Goal: Transaction & Acquisition: Obtain resource

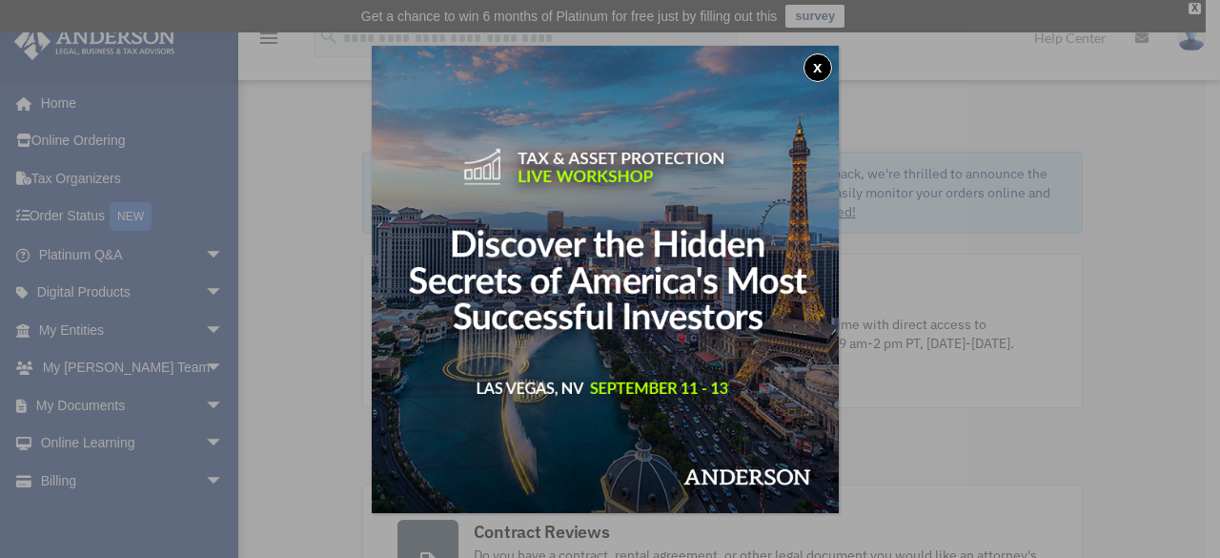
click at [831, 77] on button "x" at bounding box center [818, 67] width 29 height 29
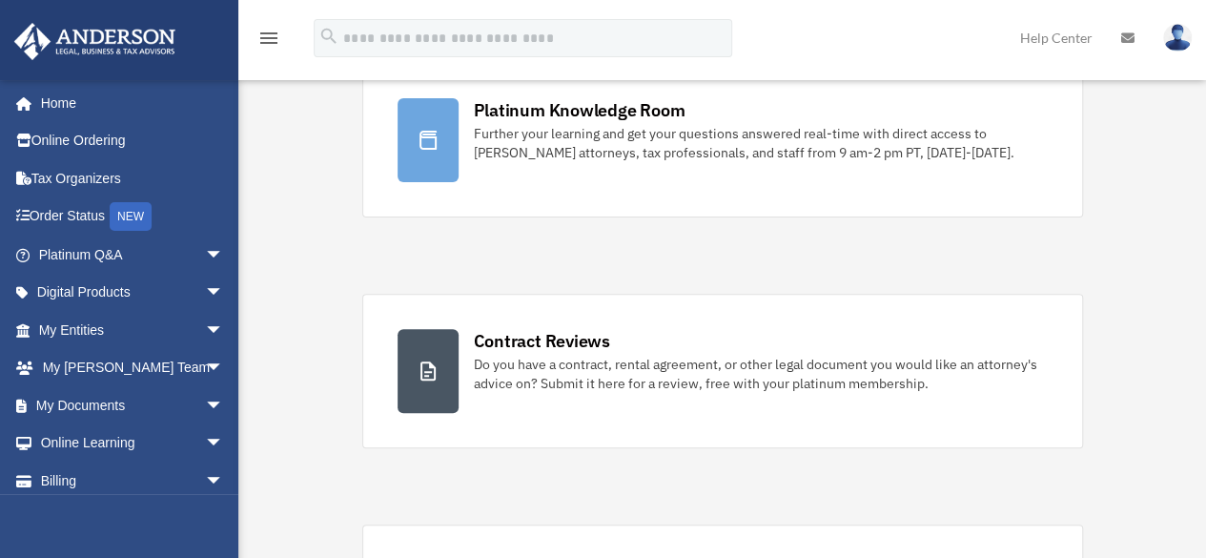
scroll to position [381, 0]
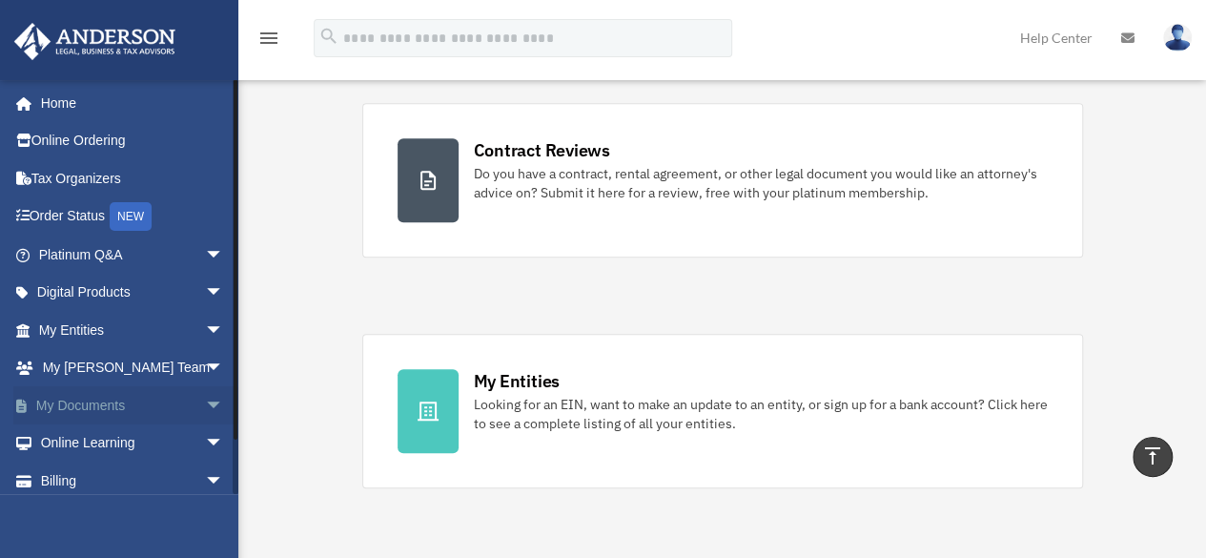
click at [205, 402] on span "arrow_drop_down" at bounding box center [224, 405] width 38 height 39
click at [82, 441] on link "Box" at bounding box center [140, 443] width 226 height 38
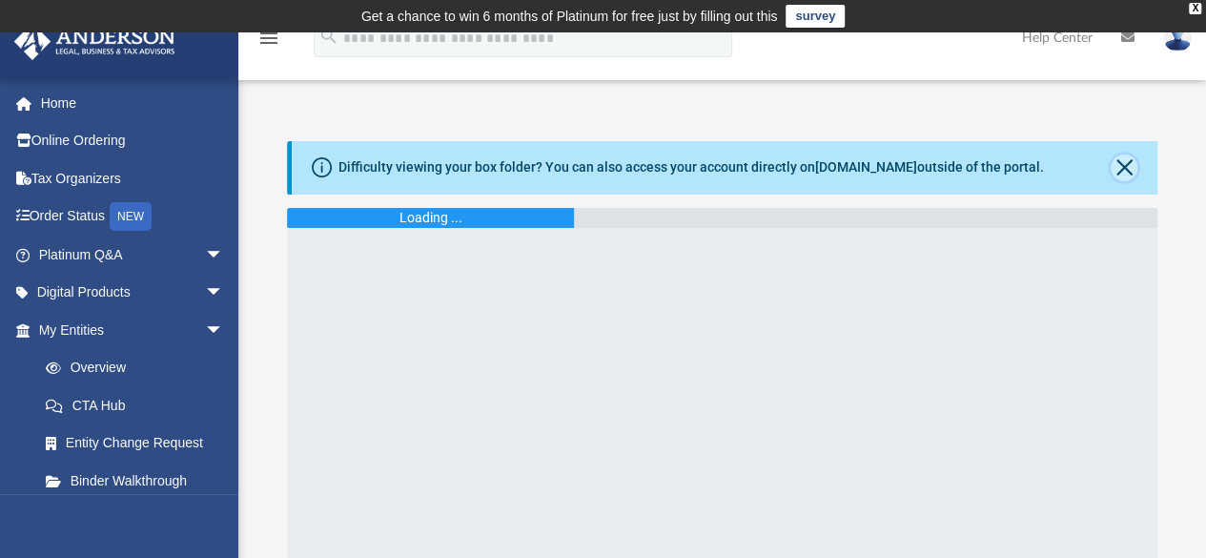
click at [1126, 154] on button "Close" at bounding box center [1124, 167] width 27 height 27
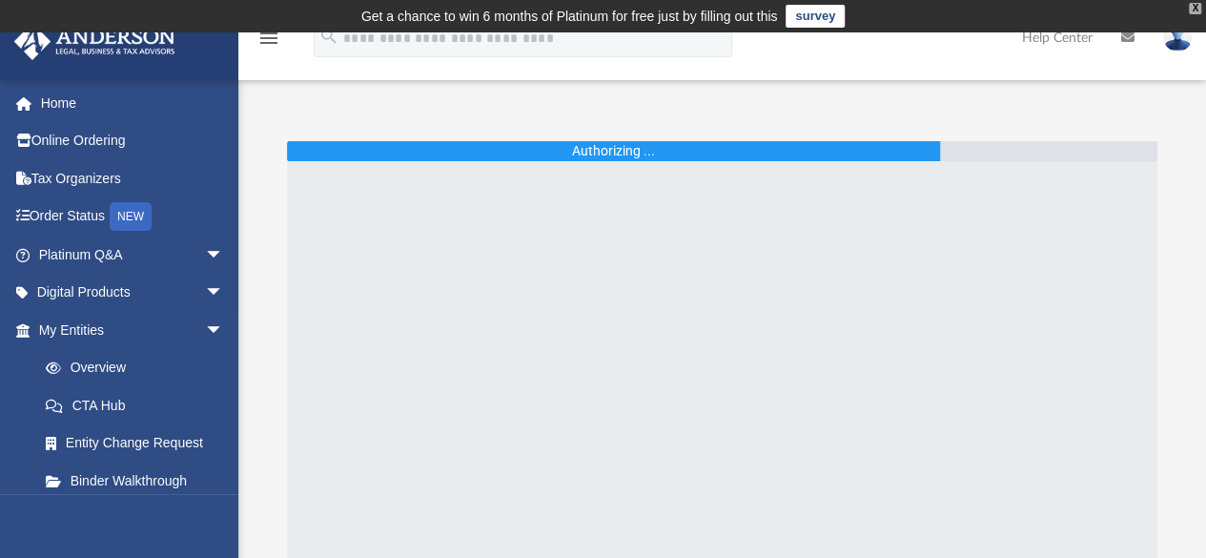
click at [1194, 10] on div "X" at bounding box center [1195, 8] width 12 height 11
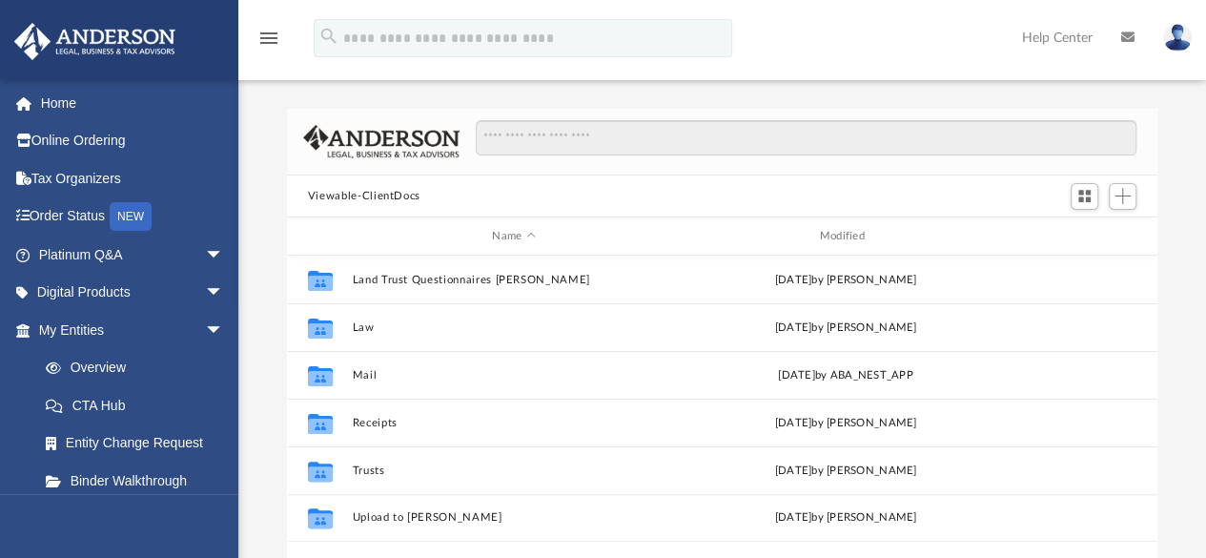
scroll to position [418, 856]
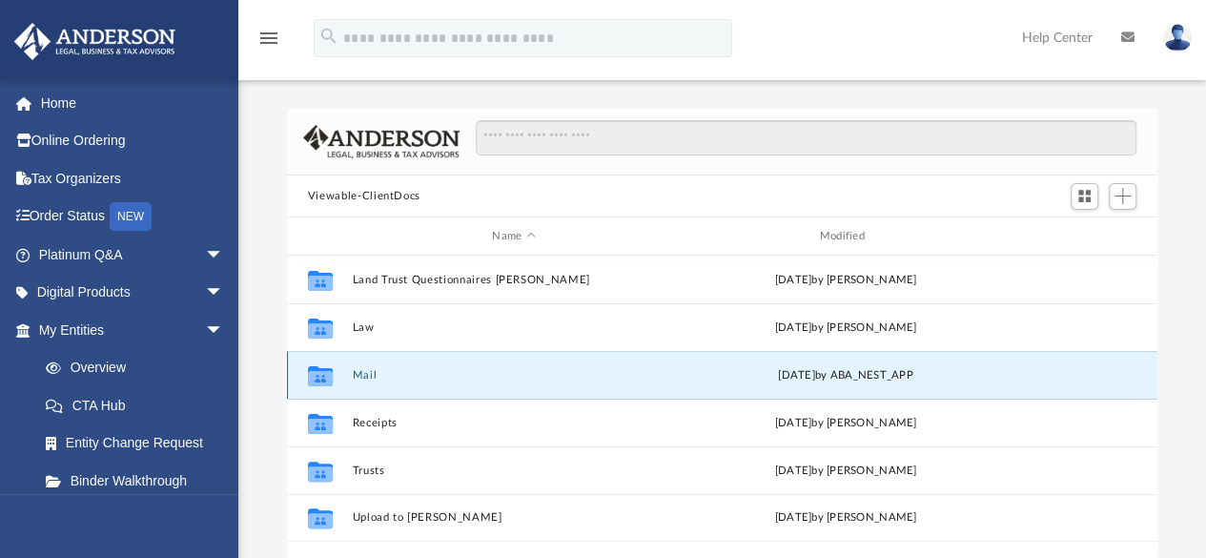
click at [356, 373] on button "Mail" at bounding box center [513, 375] width 323 height 12
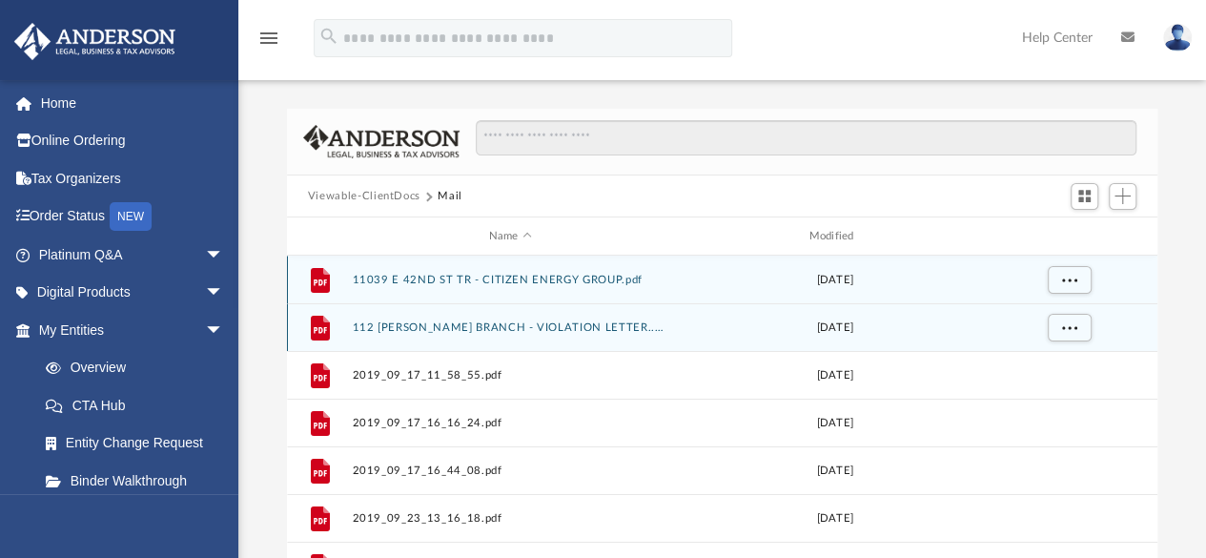
scroll to position [15, 15]
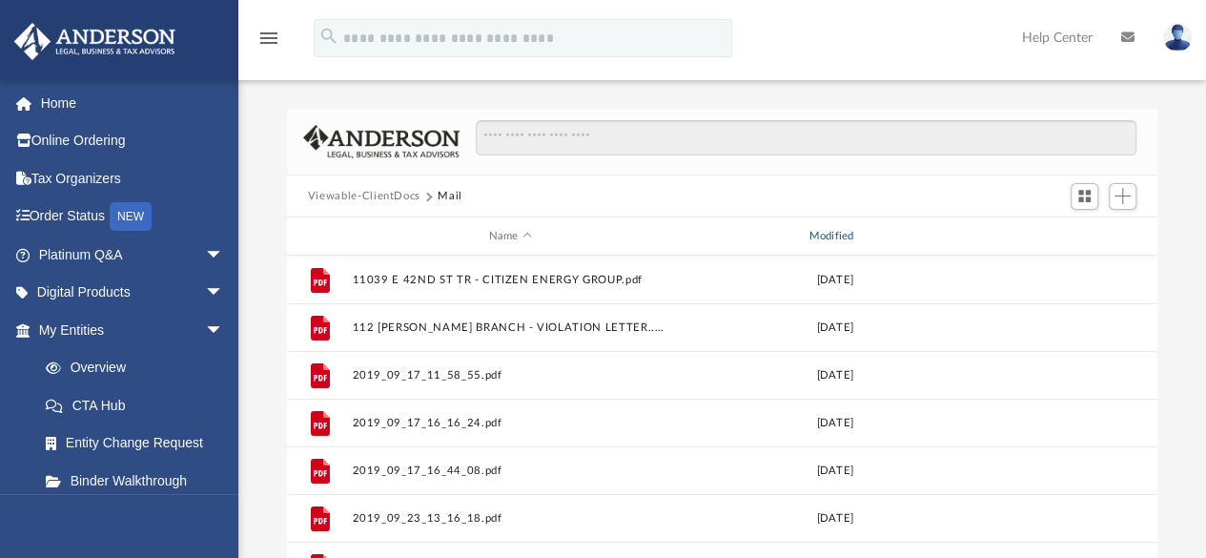
click at [839, 233] on div "Modified" at bounding box center [834, 236] width 316 height 17
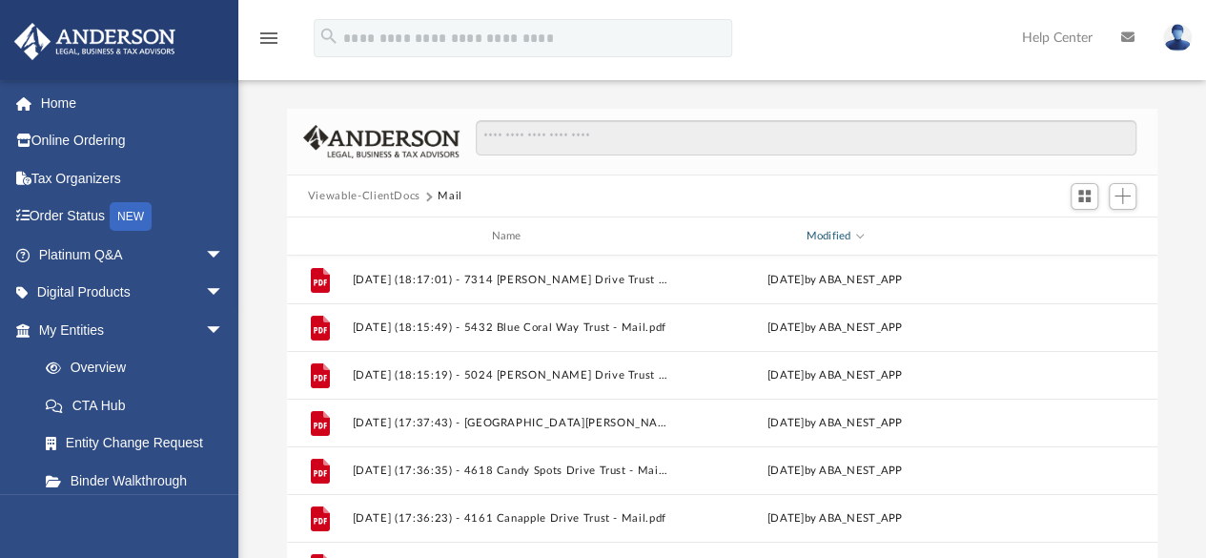
click at [839, 233] on div "Modified" at bounding box center [834, 236] width 316 height 17
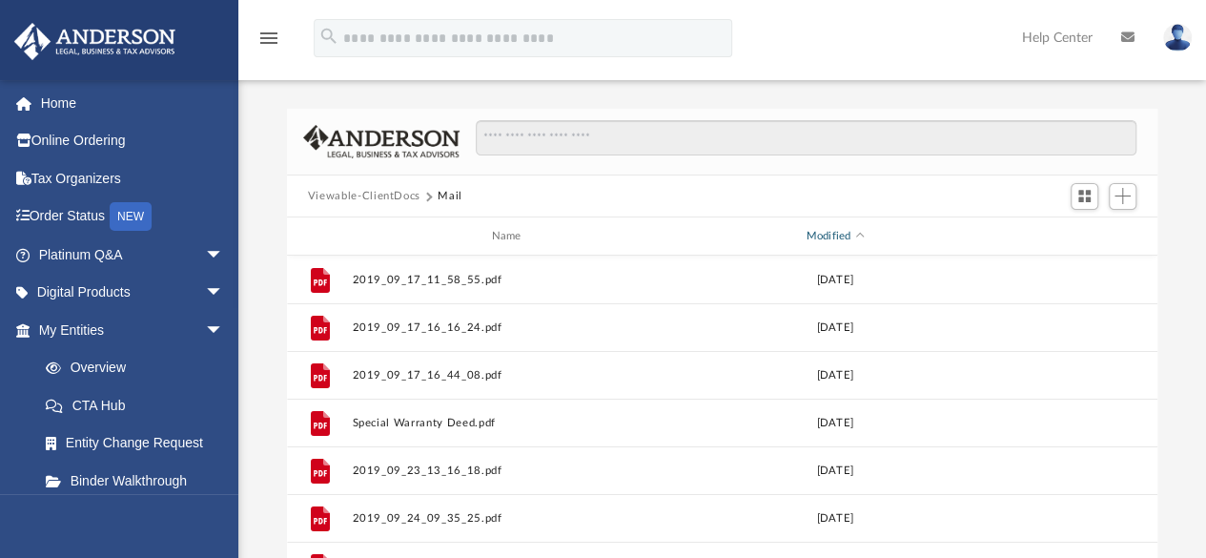
click at [839, 233] on div "Modified" at bounding box center [834, 236] width 316 height 17
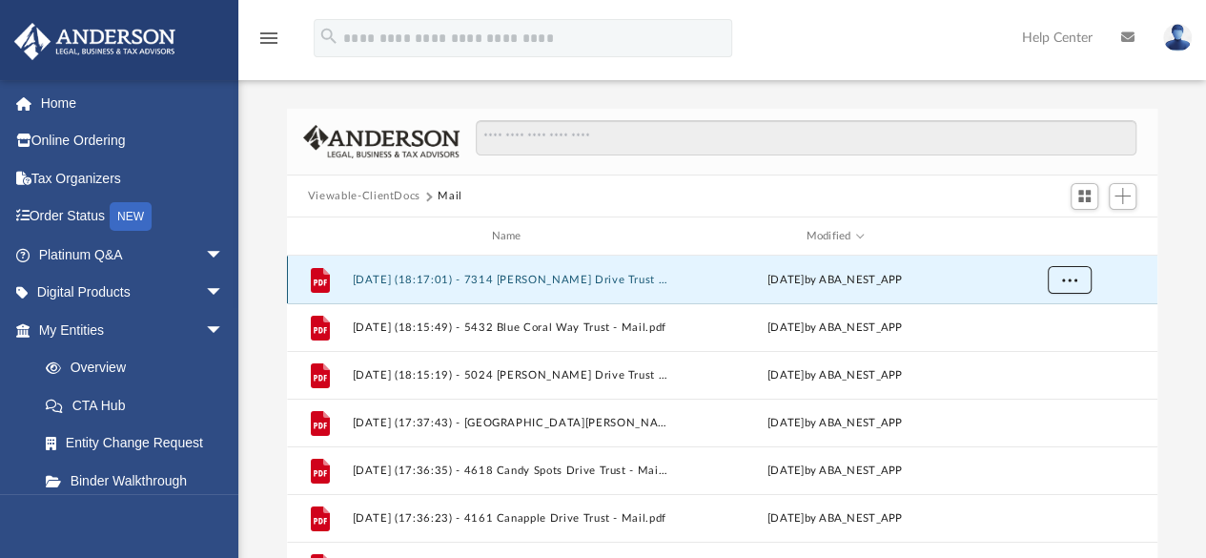
click at [1082, 288] on button "More options" at bounding box center [1069, 280] width 44 height 29
click at [1062, 317] on li "Preview" at bounding box center [1051, 318] width 55 height 20
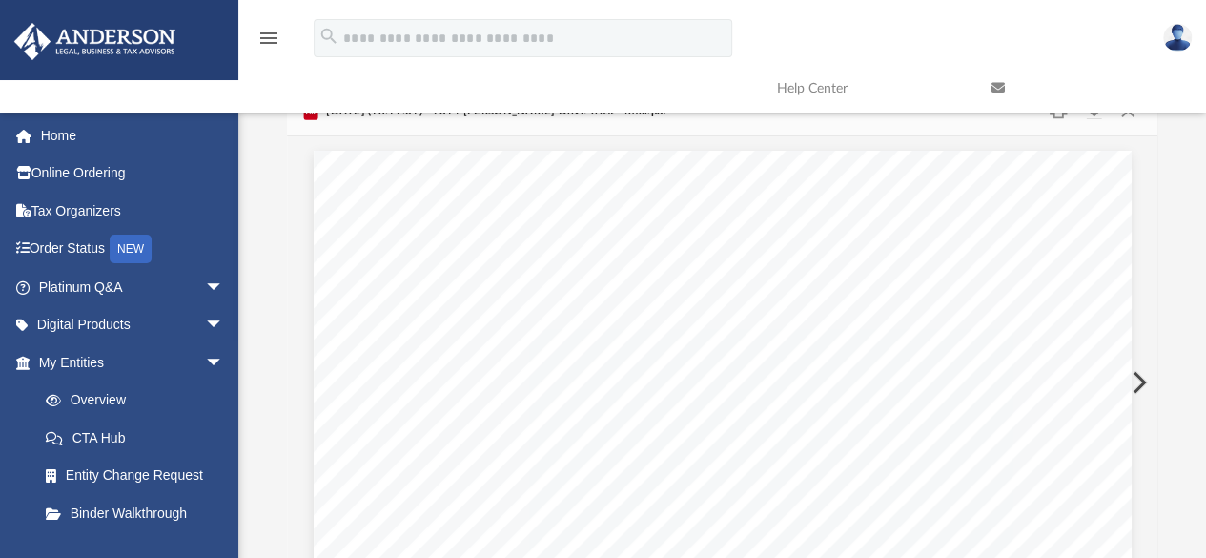
scroll to position [0, 0]
click at [1100, 136] on button "Download" at bounding box center [1093, 133] width 34 height 30
click at [1134, 393] on button "Preview" at bounding box center [1137, 403] width 42 height 53
click at [1094, 139] on button "Download" at bounding box center [1093, 133] width 34 height 30
click at [1130, 401] on button "Preview" at bounding box center [1137, 403] width 42 height 53
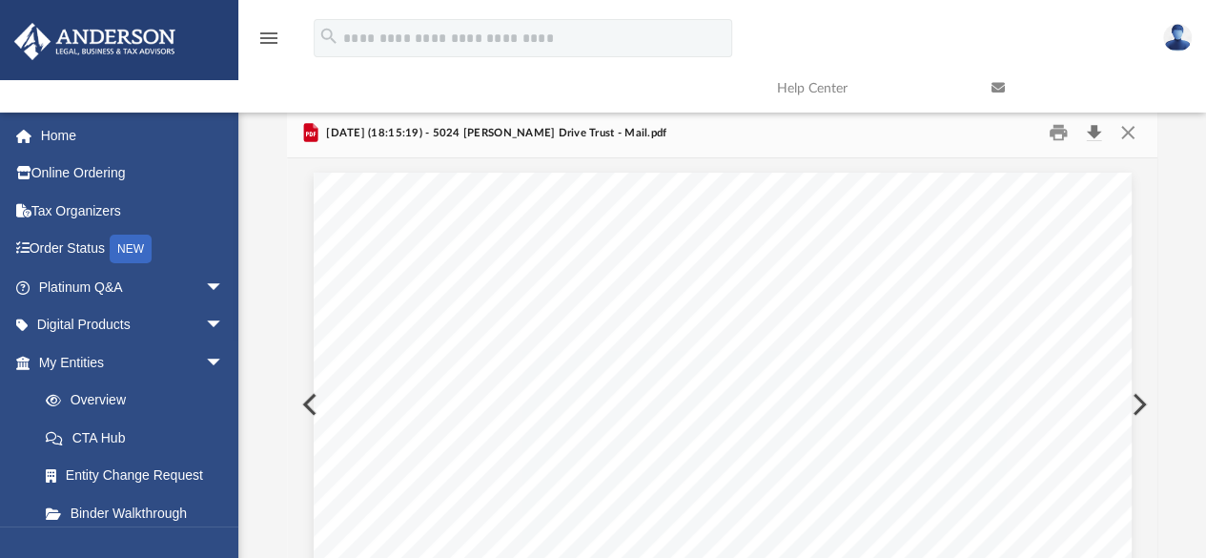
click at [1096, 134] on button "Download" at bounding box center [1093, 133] width 34 height 30
click at [1136, 400] on button "Preview" at bounding box center [1137, 403] width 42 height 53
click at [1089, 131] on button "Download" at bounding box center [1093, 133] width 34 height 30
click at [1142, 401] on button "Preview" at bounding box center [1137, 403] width 42 height 53
click at [1092, 136] on button "Download" at bounding box center [1093, 133] width 34 height 30
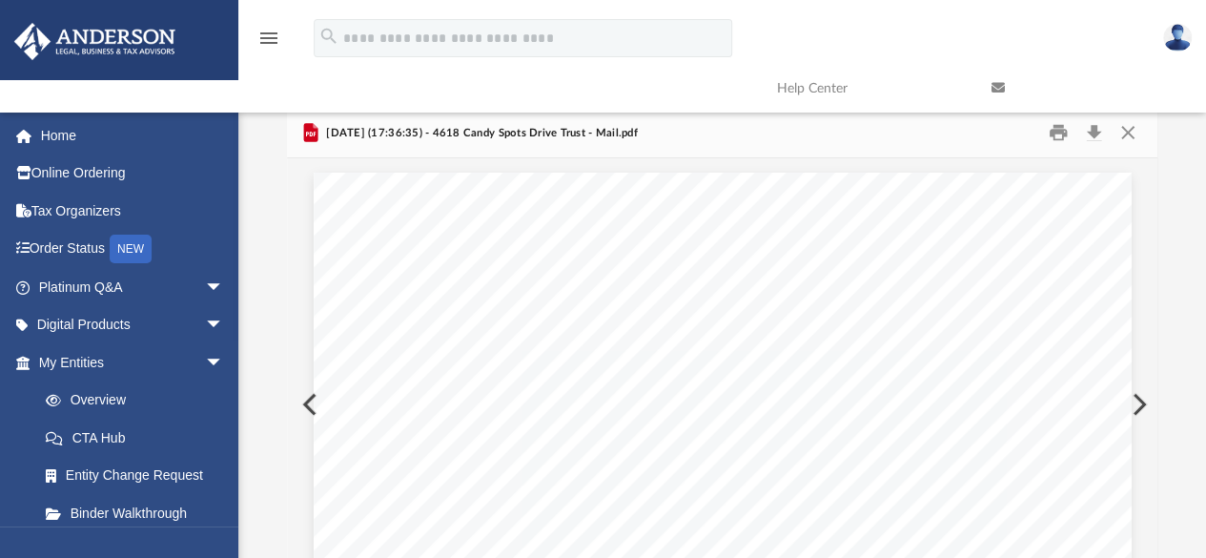
click at [1137, 413] on button "Preview" at bounding box center [1137, 403] width 42 height 53
click at [1099, 131] on button "Download" at bounding box center [1093, 133] width 34 height 30
click at [1143, 402] on button "Preview" at bounding box center [1137, 403] width 42 height 53
click at [1132, 135] on button "Close" at bounding box center [1128, 133] width 34 height 30
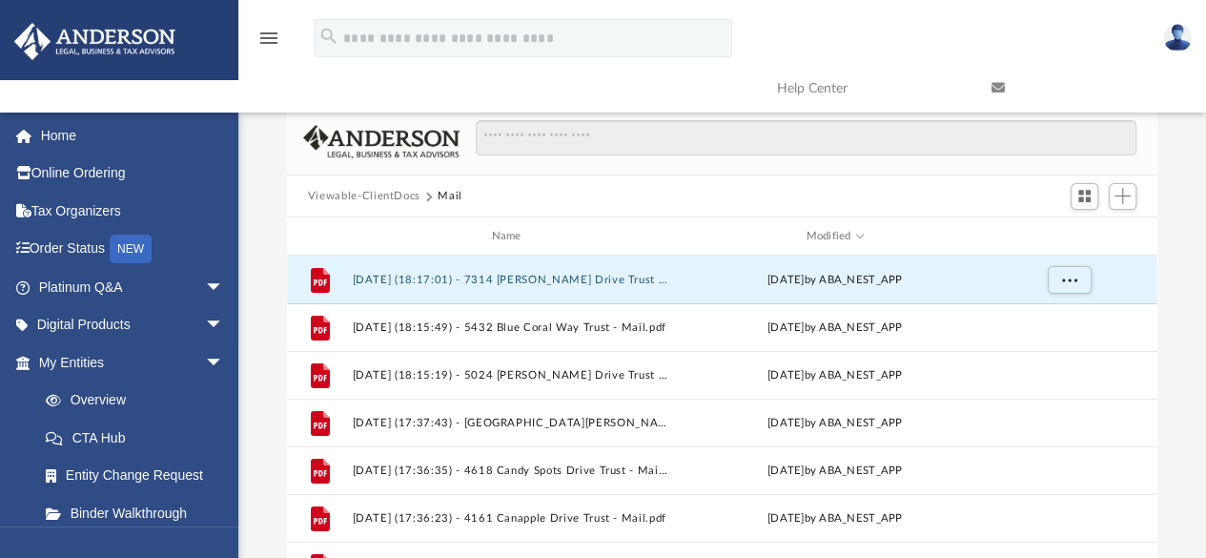
click at [320, 192] on button "Viewable-ClientDocs" at bounding box center [364, 196] width 112 height 17
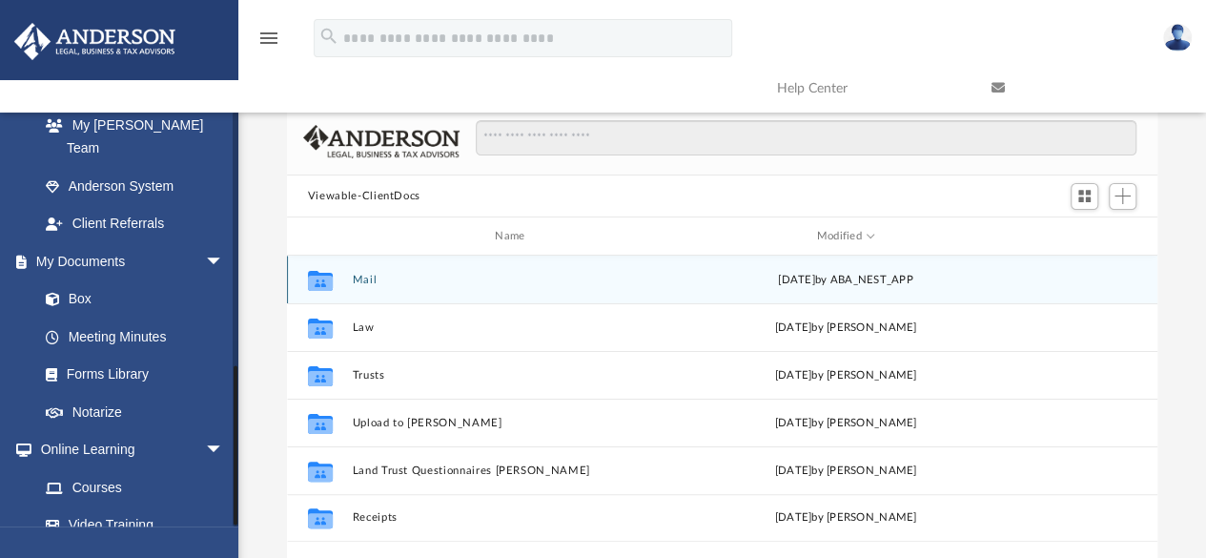
scroll to position [649, 0]
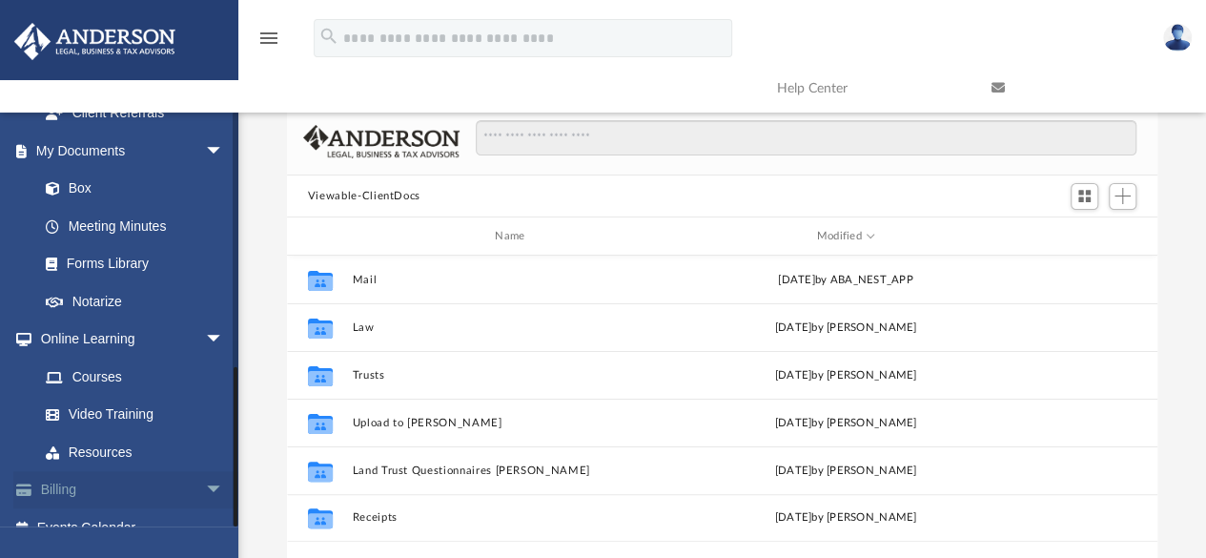
click at [205, 471] on span "arrow_drop_down" at bounding box center [224, 490] width 38 height 39
click at [84, 508] on link "$ Open Invoices" at bounding box center [140, 527] width 226 height 39
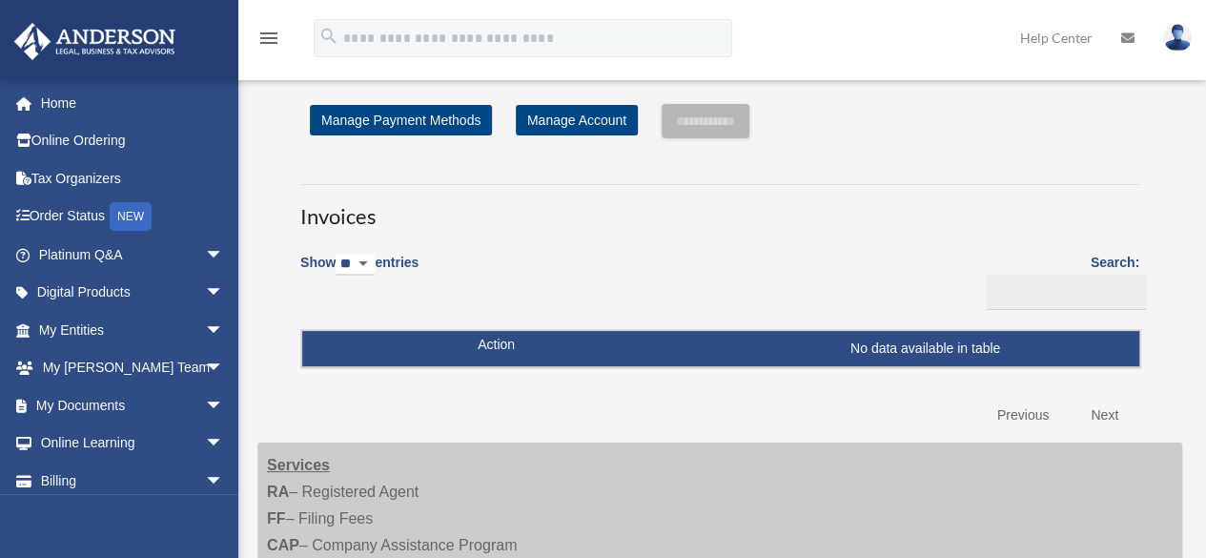
click at [1172, 33] on img at bounding box center [1177, 38] width 29 height 28
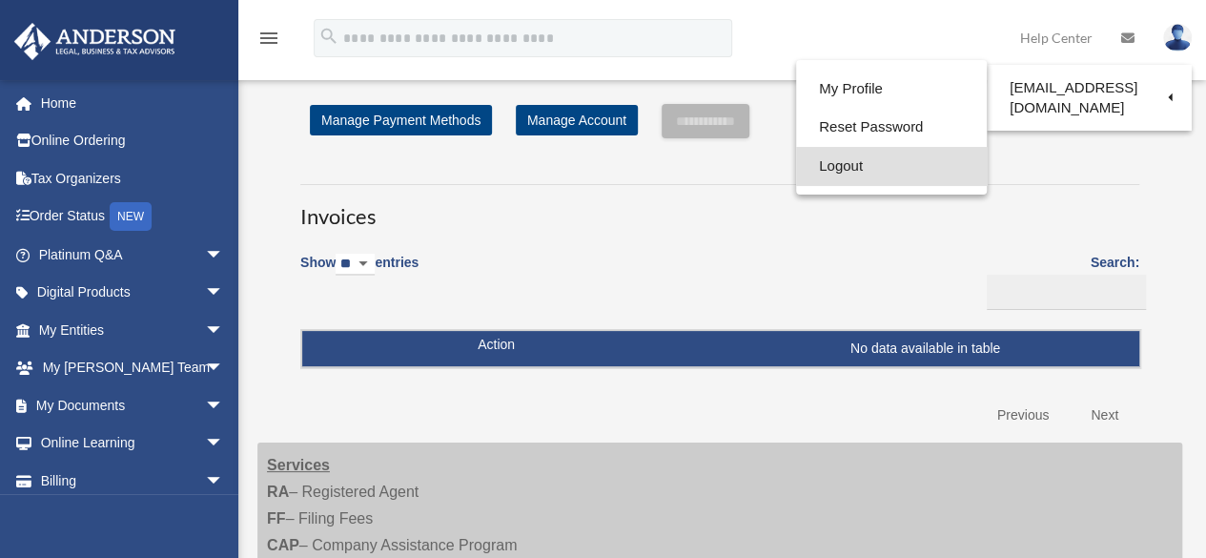
click at [859, 152] on link "Logout" at bounding box center [891, 166] width 191 height 39
